Goal: Obtain resource: Download file/media

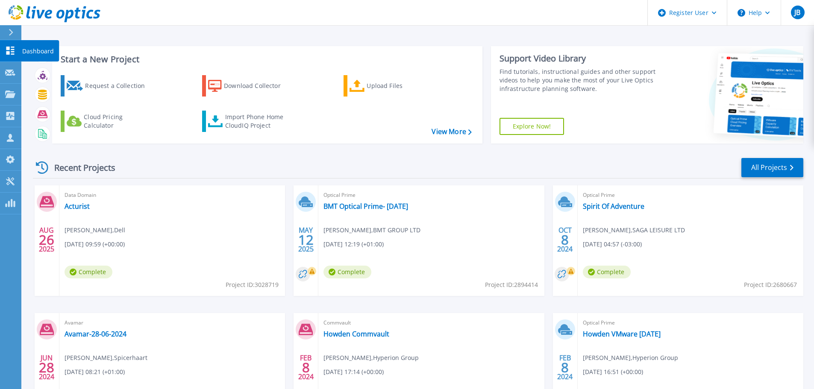
click at [6, 49] on icon at bounding box center [10, 51] width 10 height 8
click at [757, 162] on link "All Projects" at bounding box center [773, 167] width 62 height 19
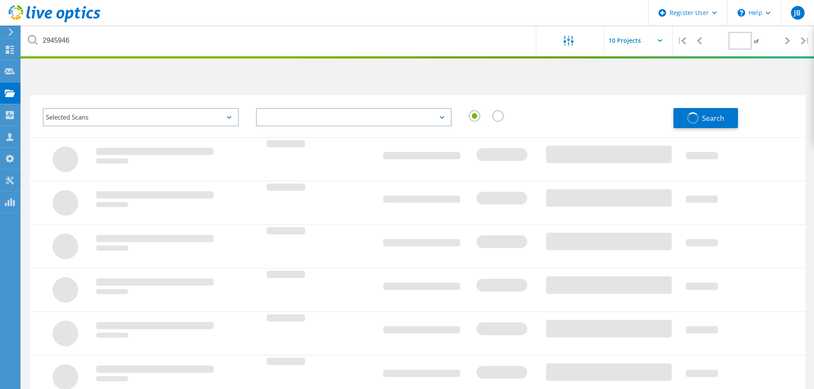
type input "1"
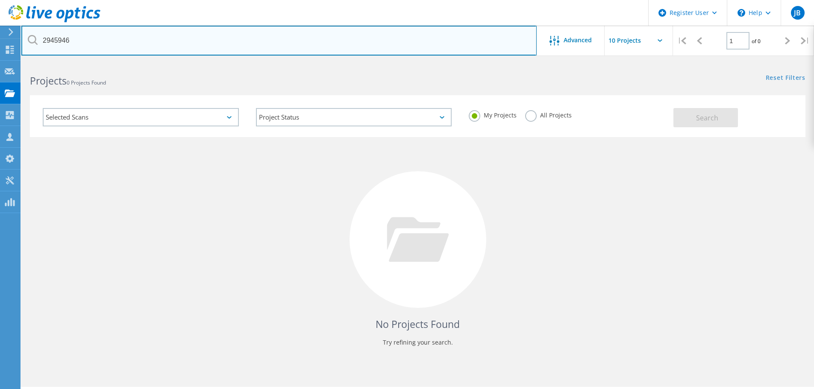
drag, startPoint x: 80, startPoint y: 40, endPoint x: 21, endPoint y: 35, distance: 59.6
click at [21, 35] on html "Register User \n Help Explore Helpful Articles Contact Support JB Dell User Jon…" at bounding box center [407, 206] width 814 height 413
type input "iqvia"
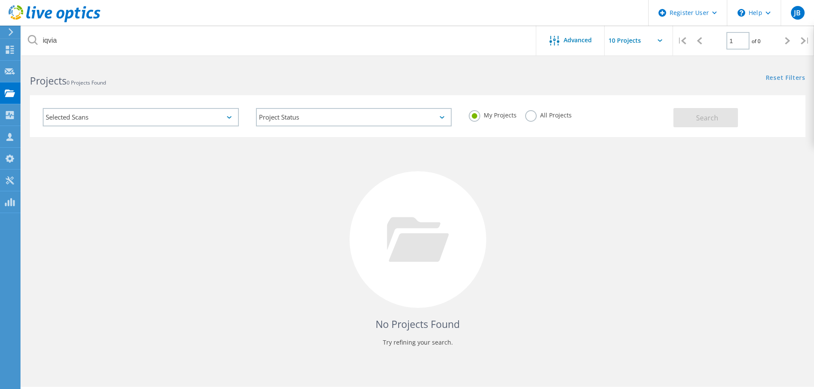
click at [536, 116] on label "All Projects" at bounding box center [548, 114] width 47 height 8
click at [0, 0] on input "All Projects" at bounding box center [0, 0] width 0 height 0
click at [713, 120] on span "Search" at bounding box center [707, 117] width 22 height 9
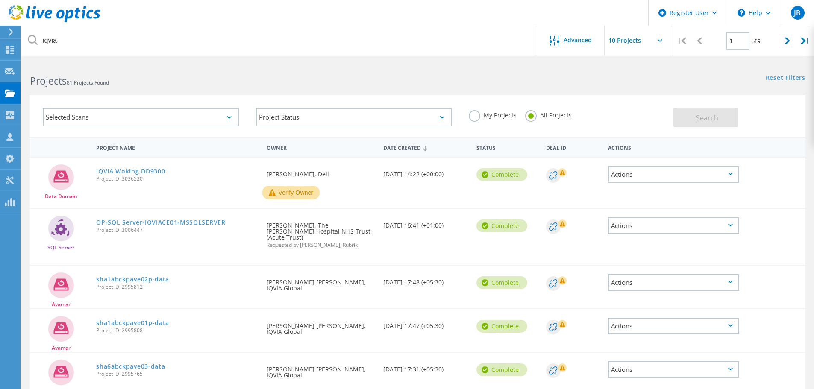
click at [111, 172] on link "IQVIA Woking DD9300" at bounding box center [130, 171] width 69 height 6
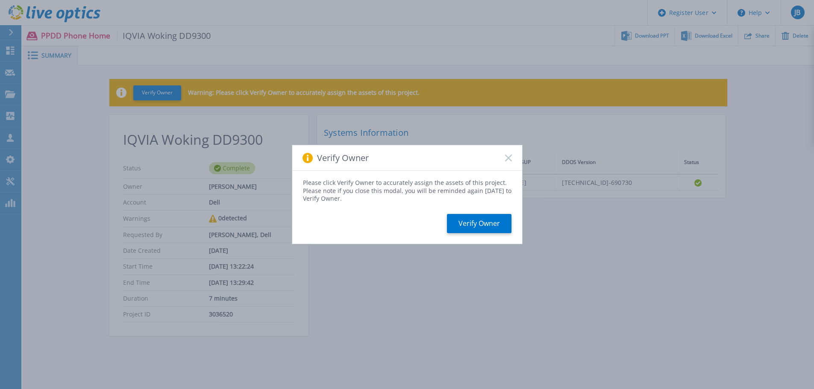
click at [507, 160] on rect at bounding box center [508, 157] width 7 height 7
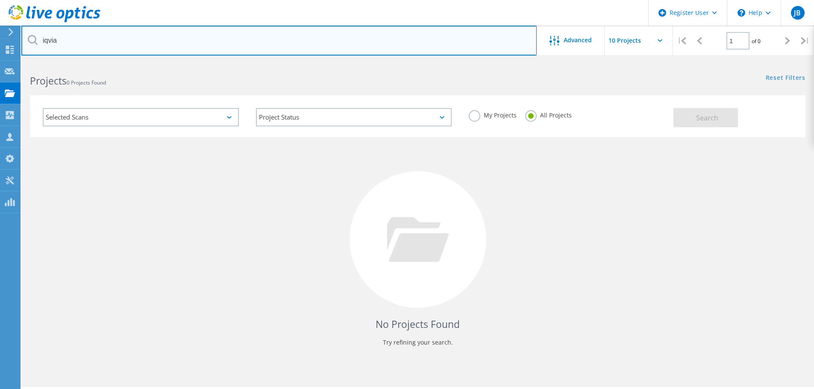
click at [76, 42] on input "iqvia" at bounding box center [278, 41] width 515 height 30
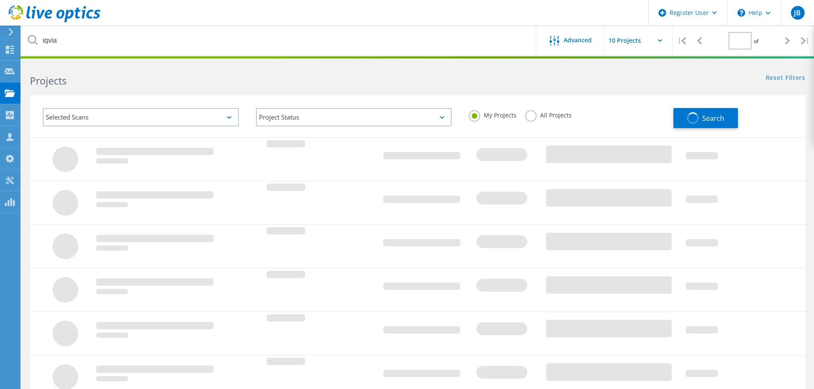
type input "1"
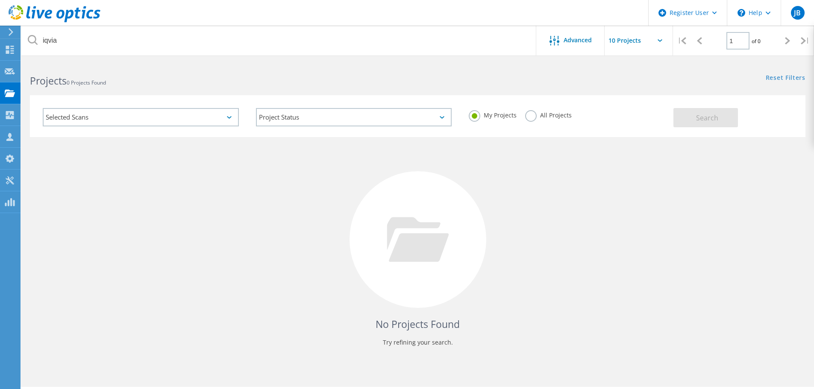
click at [529, 117] on label "All Projects" at bounding box center [548, 114] width 47 height 8
click at [0, 0] on input "All Projects" at bounding box center [0, 0] width 0 height 0
click at [699, 118] on span "Search" at bounding box center [707, 117] width 22 height 9
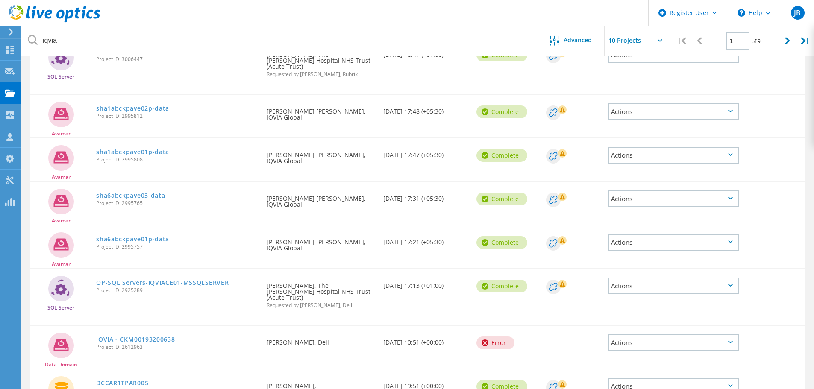
scroll to position [128, 0]
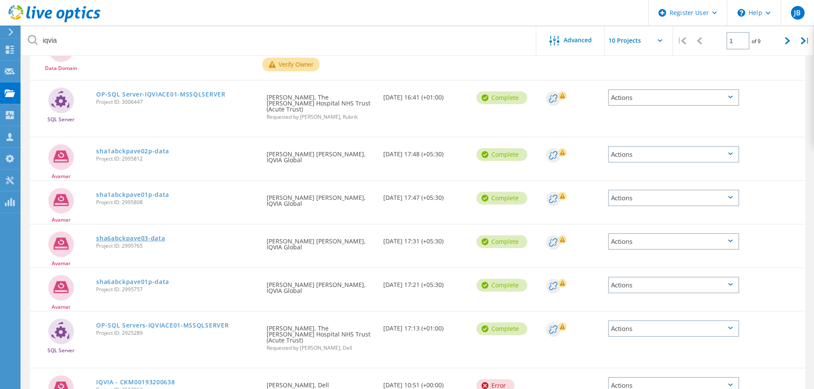
click at [147, 236] on link "sha6abckpave03-data" at bounding box center [130, 239] width 69 height 6
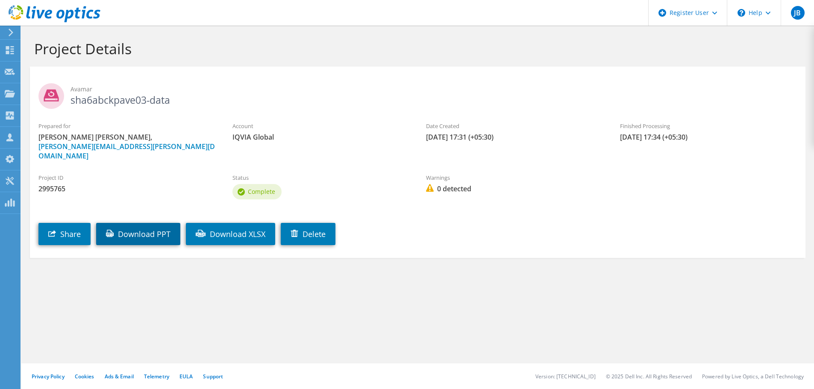
click at [147, 227] on link "Download PPT" at bounding box center [138, 234] width 84 height 22
drag, startPoint x: 156, startPoint y: 147, endPoint x: 32, endPoint y: 135, distance: 124.6
click at [32, 135] on div "Prepared for Hanumanta Rao Maddukuri, hanumanth.maddukuri@iqvia.com" at bounding box center [127, 141] width 194 height 47
copy span "Hanumanta Rao Maddukuri, hanumanth.maddukuri@iqvia.com"
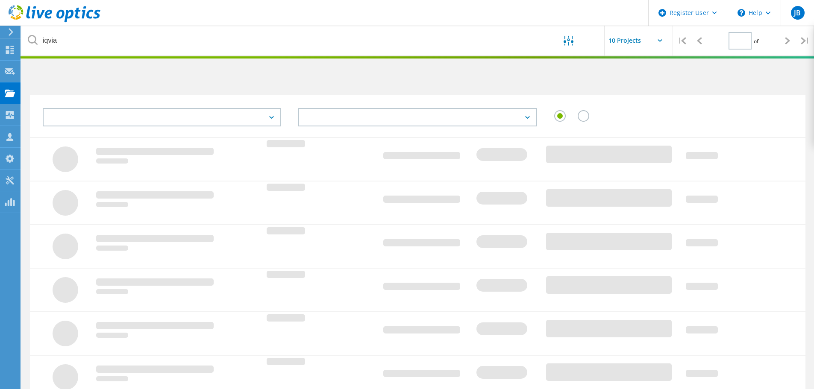
type input "1"
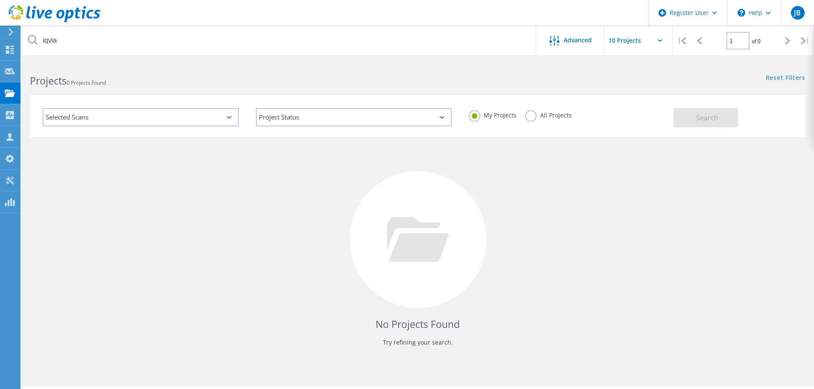
click at [534, 115] on label "All Projects" at bounding box center [548, 114] width 47 height 8
click at [0, 0] on input "All Projects" at bounding box center [0, 0] width 0 height 0
click at [723, 122] on button "Search" at bounding box center [706, 117] width 65 height 19
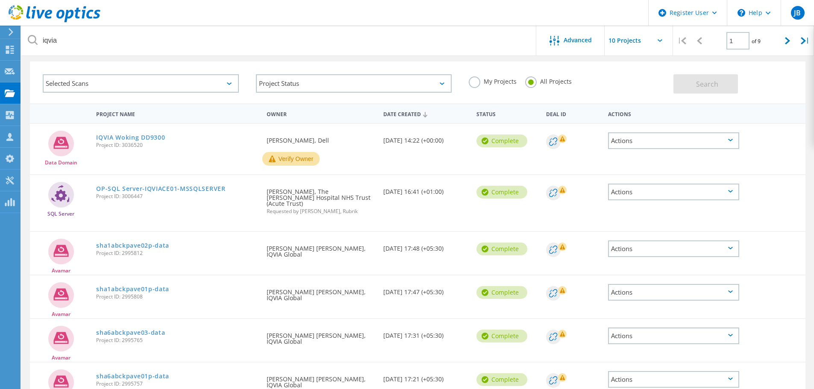
scroll to position [43, 0]
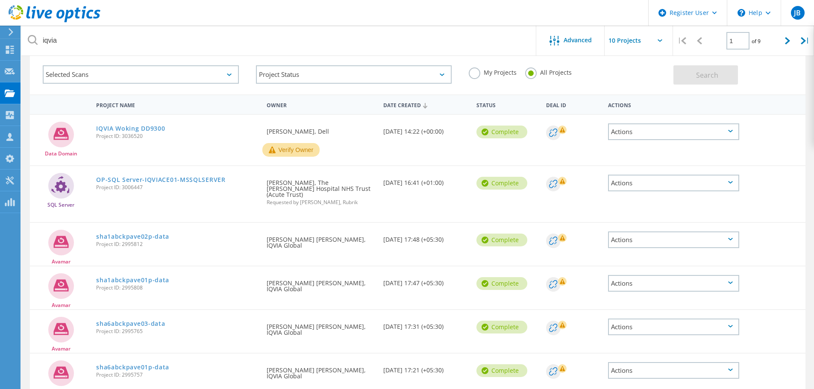
click at [683, 234] on div "Actions" at bounding box center [673, 240] width 131 height 17
click at [680, 240] on div "Download PPT" at bounding box center [674, 246] width 130 height 13
click at [684, 277] on div "Actions" at bounding box center [673, 283] width 131 height 17
click at [678, 284] on div "Download PPT" at bounding box center [674, 290] width 130 height 13
click at [677, 320] on div "Actions" at bounding box center [673, 327] width 131 height 17
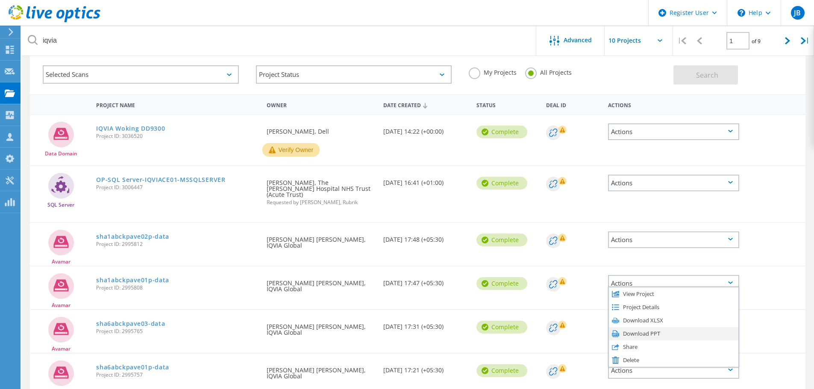
click at [675, 327] on div "Download PPT" at bounding box center [674, 333] width 130 height 13
click at [683, 363] on div "Actions" at bounding box center [673, 370] width 131 height 17
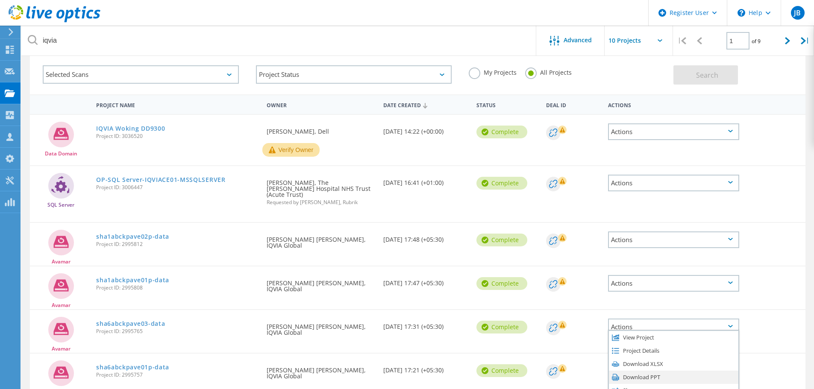
click at [682, 371] on div "Download PPT" at bounding box center [674, 377] width 130 height 13
click at [114, 234] on link "sha1abckpave02p-data" at bounding box center [132, 237] width 73 height 6
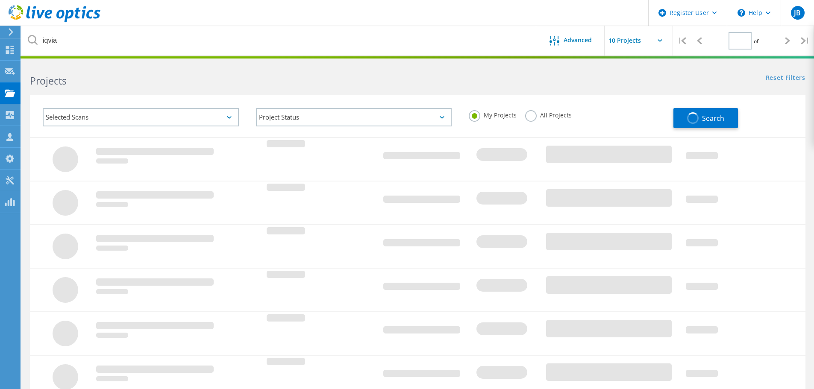
type input "1"
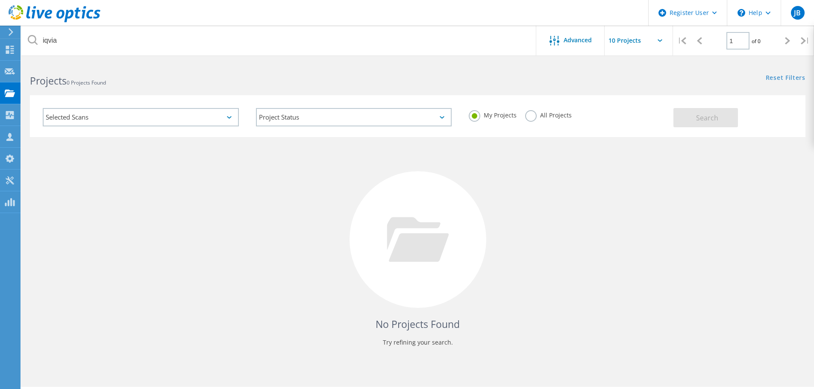
click at [539, 117] on label "All Projects" at bounding box center [548, 114] width 47 height 8
click at [0, 0] on input "All Projects" at bounding box center [0, 0] width 0 height 0
click at [694, 117] on button "Search" at bounding box center [706, 117] width 65 height 19
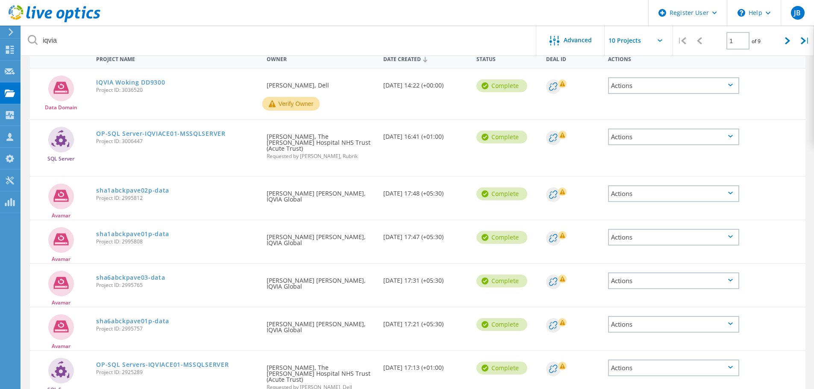
scroll to position [46, 0]
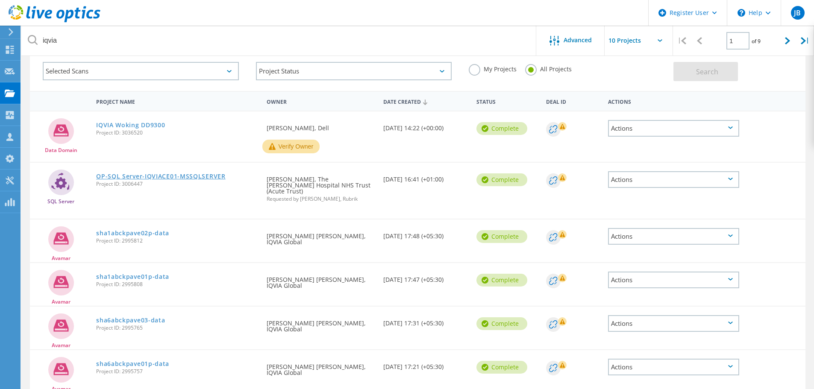
click at [138, 175] on link "OP-SQL Server-IQVIACE01-MSSQLSERVER" at bounding box center [161, 177] width 130 height 6
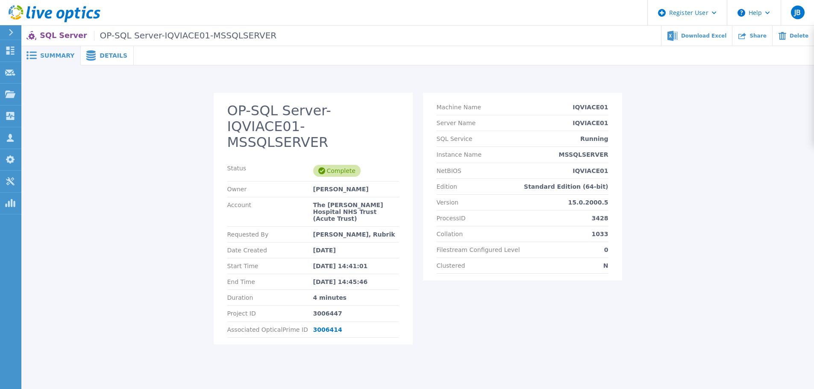
click at [103, 55] on span "Details" at bounding box center [114, 56] width 28 height 6
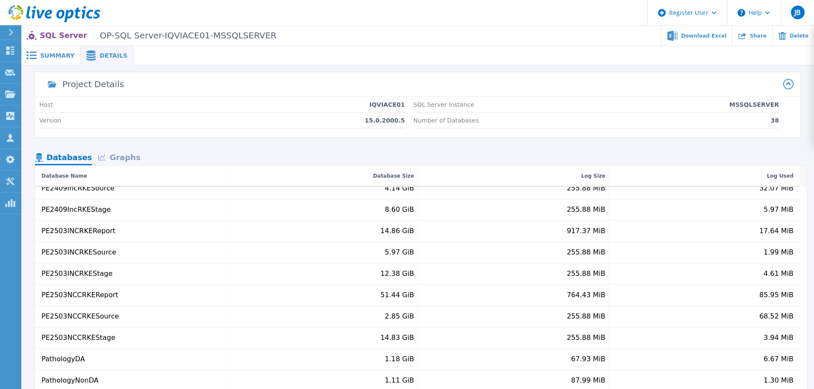
scroll to position [568, 0]
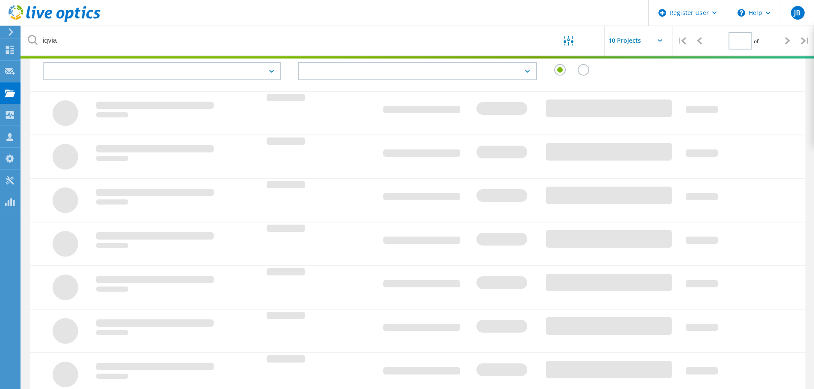
type input "1"
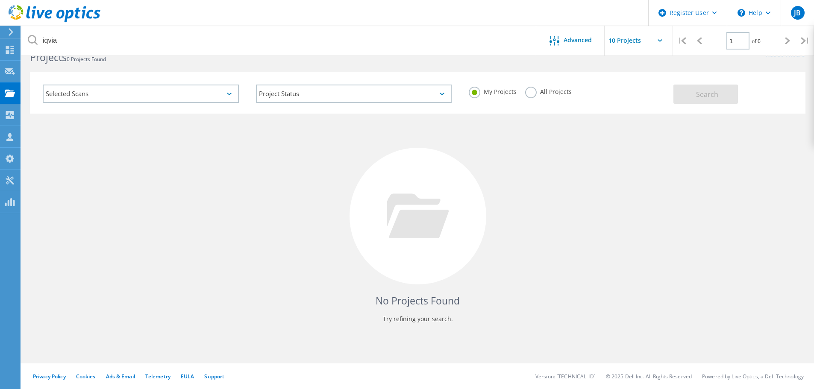
click at [552, 91] on label "All Projects" at bounding box center [548, 91] width 47 height 8
click at [0, 0] on input "All Projects" at bounding box center [0, 0] width 0 height 0
click at [709, 96] on span "Search" at bounding box center [707, 94] width 22 height 9
